Goal: Find specific page/section: Find specific page/section

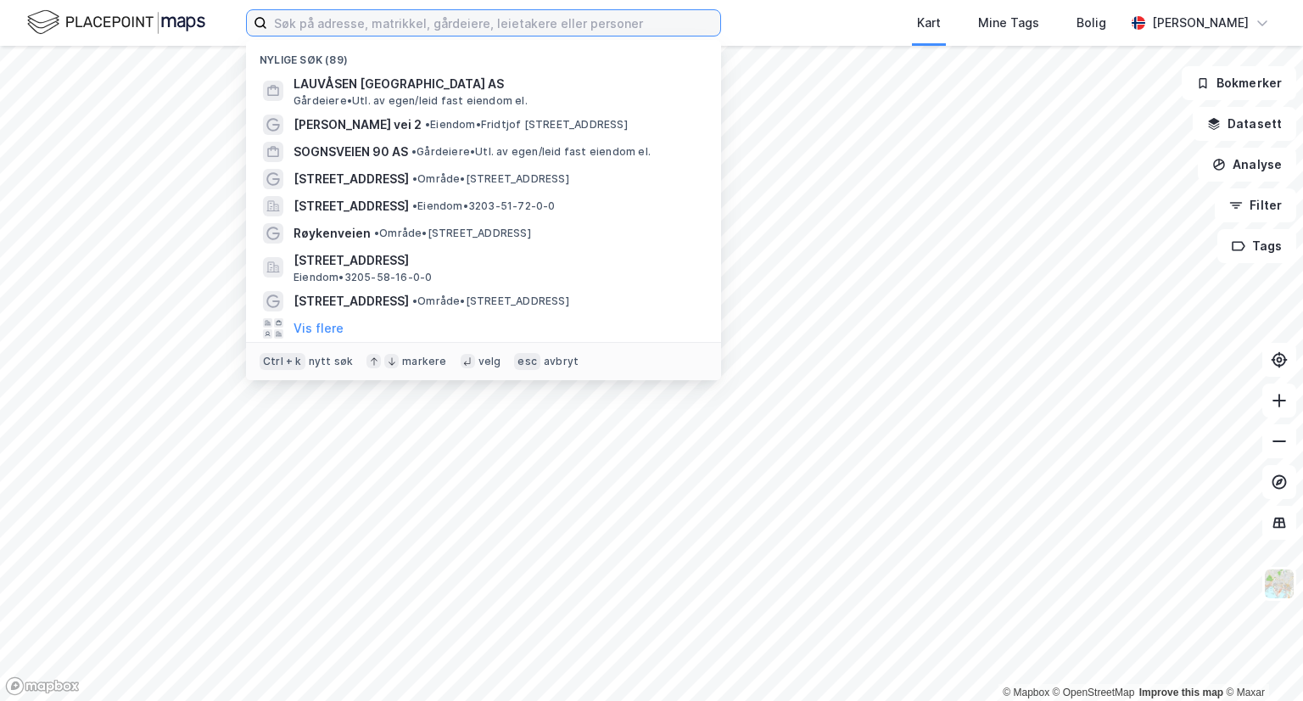
click at [472, 20] on input at bounding box center [493, 22] width 453 height 25
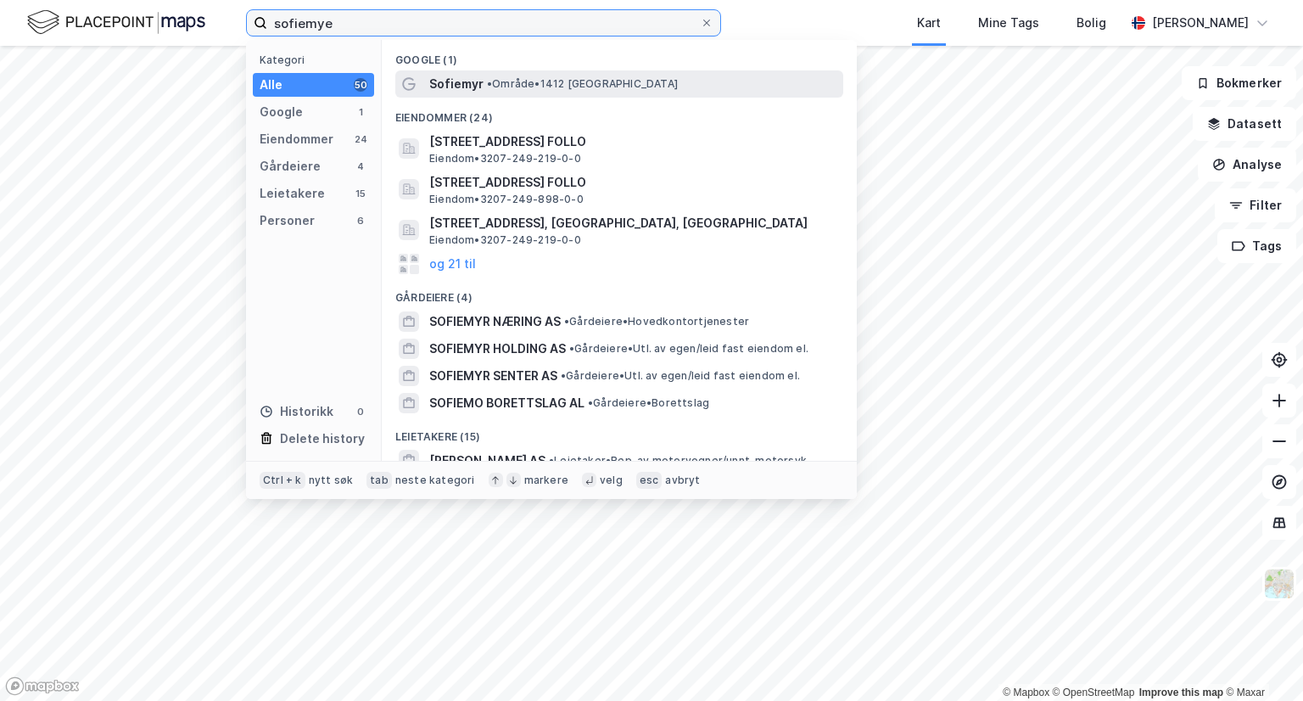
type input "sofiemye"
click at [516, 82] on span "• Område • 1412 [GEOGRAPHIC_DATA]" at bounding box center [582, 84] width 191 height 14
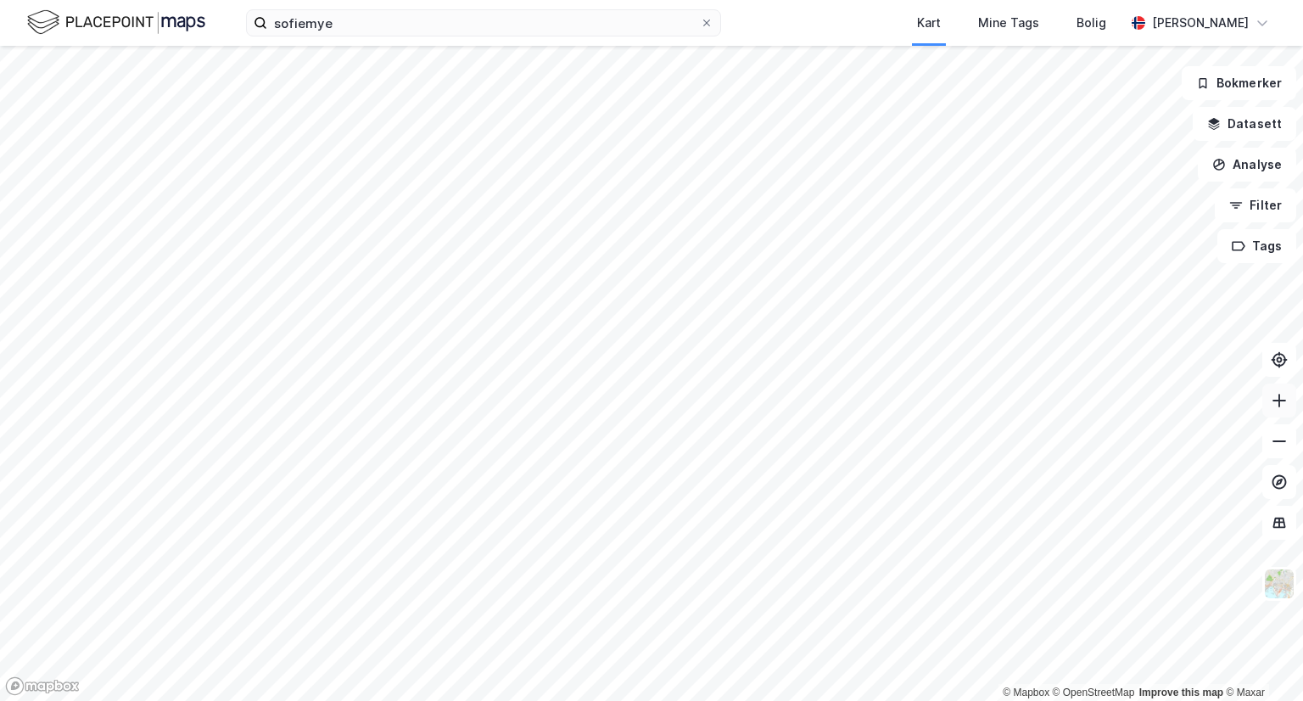
click at [1275, 404] on icon at bounding box center [1279, 400] width 17 height 17
click at [850, 700] on html "sofiemye Kart Mine Tags Bolig [PERSON_NAME] © Mapbox © OpenStreetMap Improve th…" at bounding box center [651, 350] width 1303 height 701
click at [1282, 396] on icon at bounding box center [1279, 400] width 17 height 17
click at [1286, 442] on icon at bounding box center [1279, 441] width 17 height 17
